Goal: Transaction & Acquisition: Purchase product/service

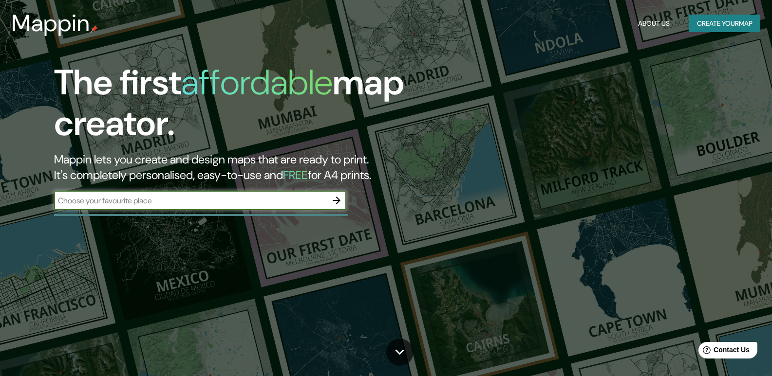
click at [177, 197] on input "text" at bounding box center [190, 200] width 273 height 11
type input "bogota"
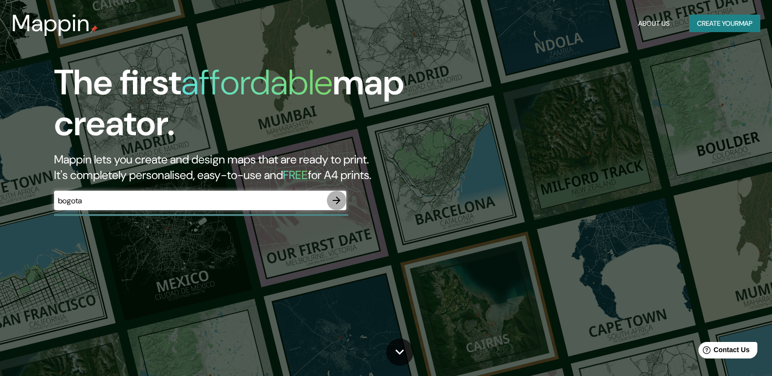
click at [338, 200] on icon "button" at bounding box center [337, 201] width 8 height 8
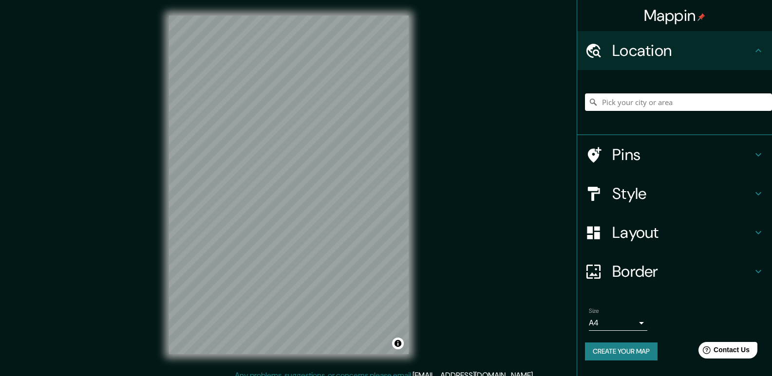
click at [665, 104] on input "Pick your city or area" at bounding box center [678, 102] width 187 height 18
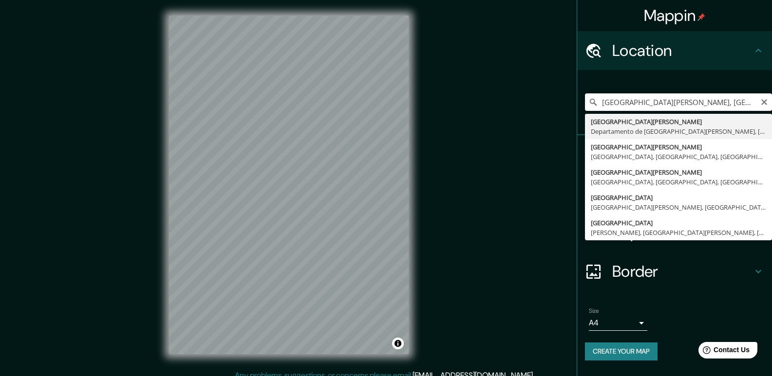
type input "[GEOGRAPHIC_DATA][PERSON_NAME], [GEOGRAPHIC_DATA][PERSON_NAME], [GEOGRAPHIC_DAT…"
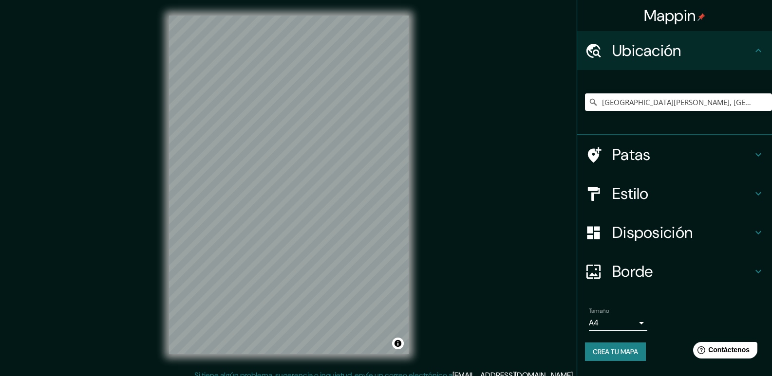
click at [721, 199] on h4 "Estilo" at bounding box center [682, 193] width 140 height 19
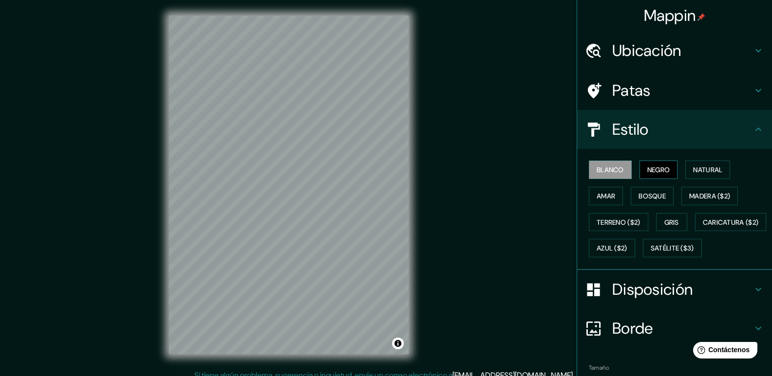
click at [650, 174] on font "Negro" at bounding box center [658, 170] width 23 height 9
click at [694, 169] on font "Natural" at bounding box center [707, 170] width 29 height 9
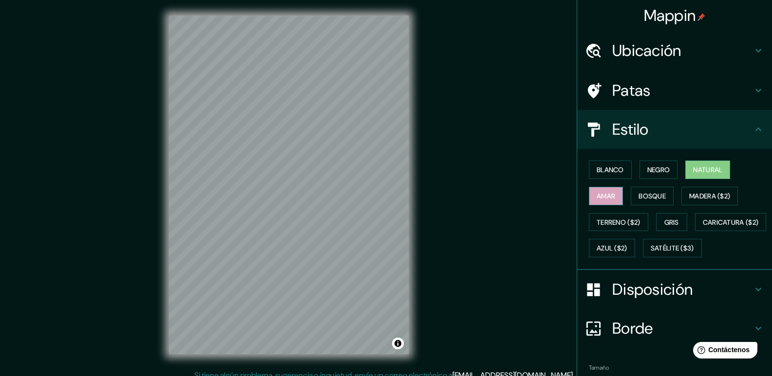
click at [607, 194] on font "Amar" at bounding box center [606, 196] width 19 height 9
click at [653, 193] on font "Bosque" at bounding box center [651, 196] width 27 height 9
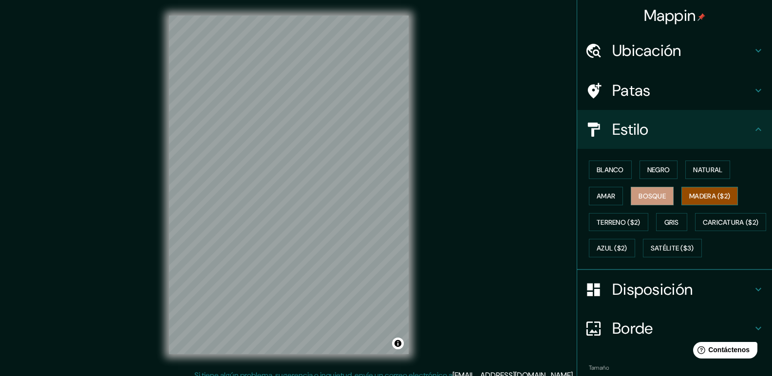
click at [713, 194] on font "Madera ($2)" at bounding box center [709, 196] width 41 height 9
click at [623, 219] on font "Terreno ($2)" at bounding box center [619, 222] width 44 height 9
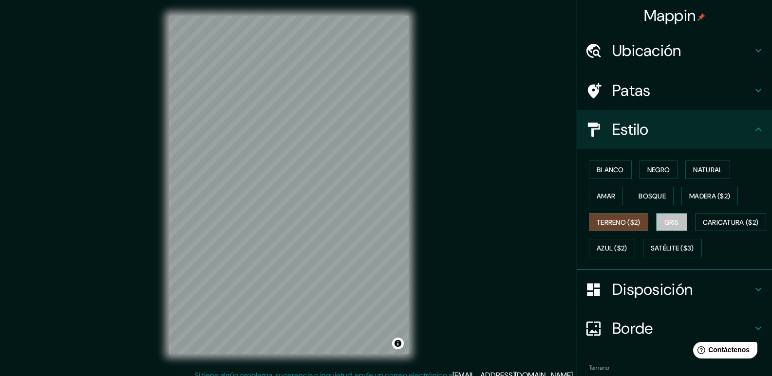
click at [670, 223] on font "Gris" at bounding box center [671, 222] width 15 height 9
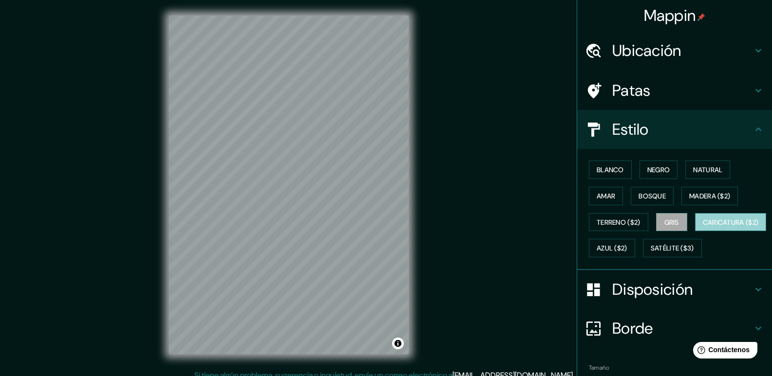
click at [703, 227] on font "Caricatura ($2)" at bounding box center [731, 222] width 56 height 9
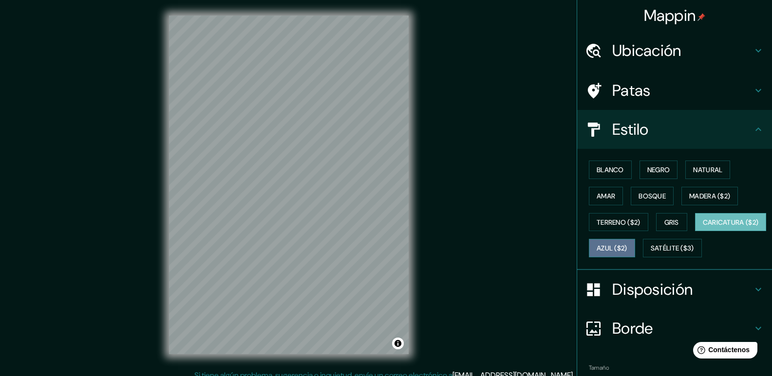
click at [627, 245] on font "Azul ($2)" at bounding box center [612, 248] width 31 height 9
click at [703, 227] on font "Caricatura ($2)" at bounding box center [731, 222] width 56 height 9
click at [627, 248] on font "Azul ($2)" at bounding box center [612, 248] width 31 height 9
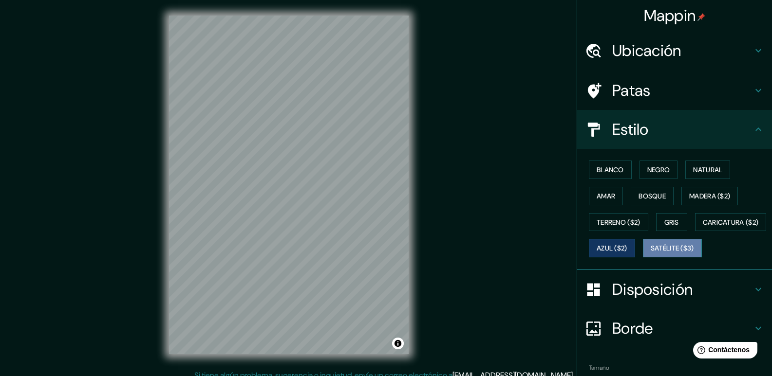
click at [651, 253] on font "Satélite ($3)" at bounding box center [672, 248] width 43 height 9
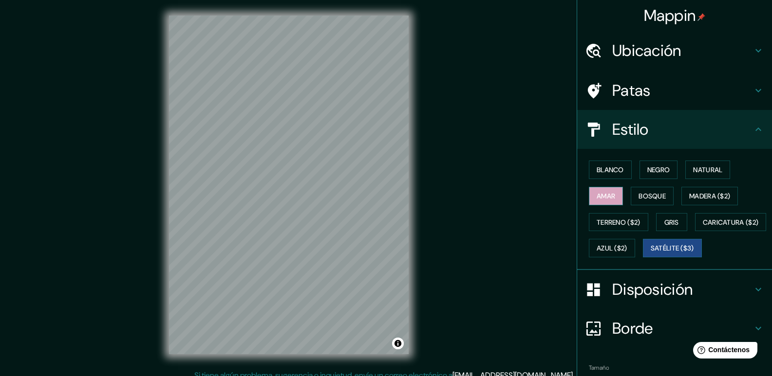
click at [600, 202] on font "Amar" at bounding box center [606, 196] width 19 height 13
